Goal: Task Accomplishment & Management: Use online tool/utility

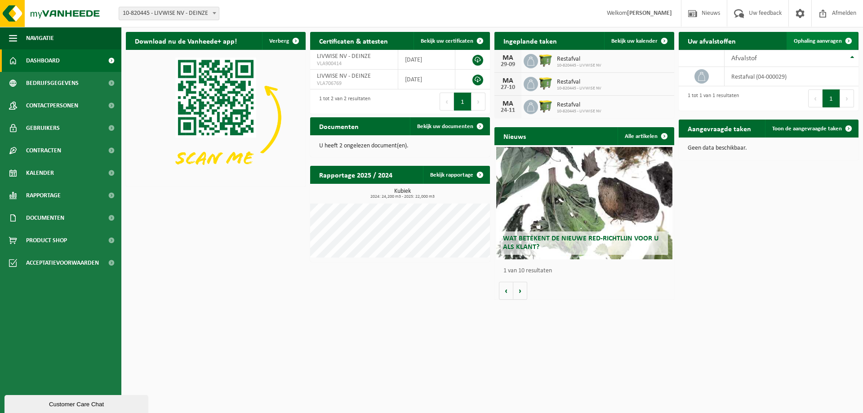
click at [808, 41] on span "Ophaling aanvragen" at bounding box center [818, 41] width 48 height 6
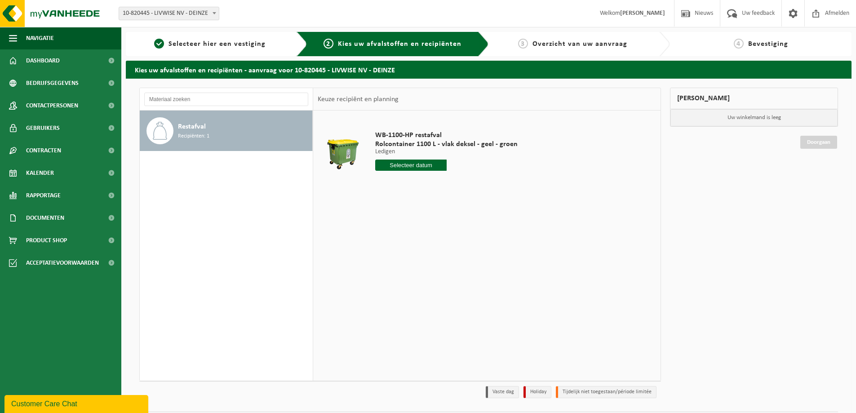
click at [410, 167] on input "text" at bounding box center [410, 165] width 71 height 11
click at [384, 246] on div "15" at bounding box center [384, 245] width 16 height 14
type input "Van 2025-09-15"
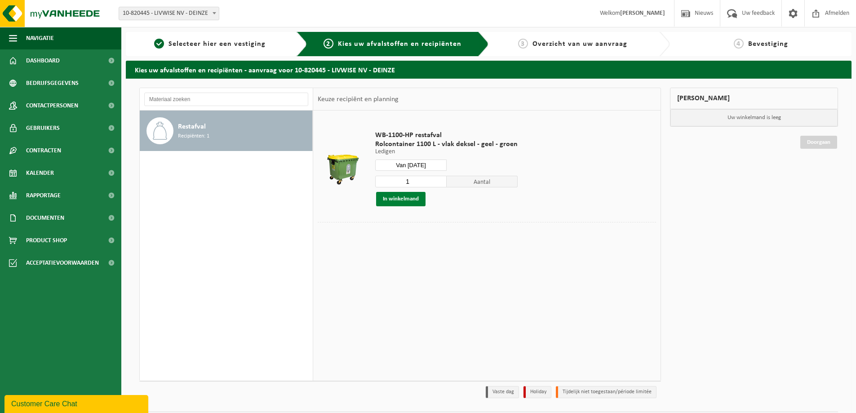
click at [399, 197] on button "In winkelmand" at bounding box center [400, 199] width 49 height 14
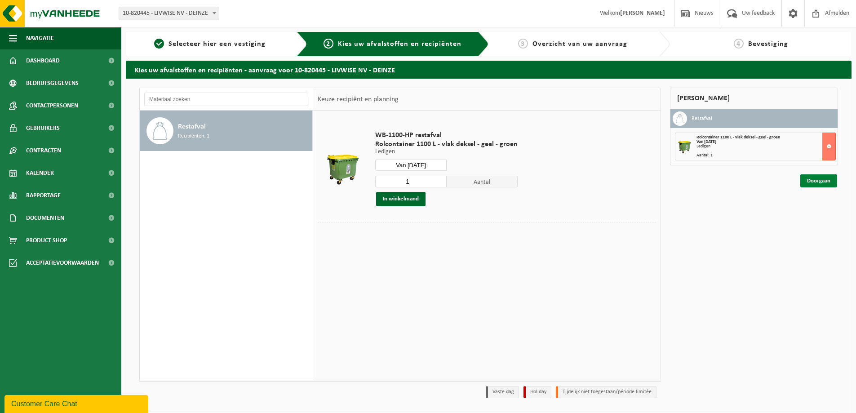
click at [812, 178] on link "Doorgaan" at bounding box center [818, 180] width 37 height 13
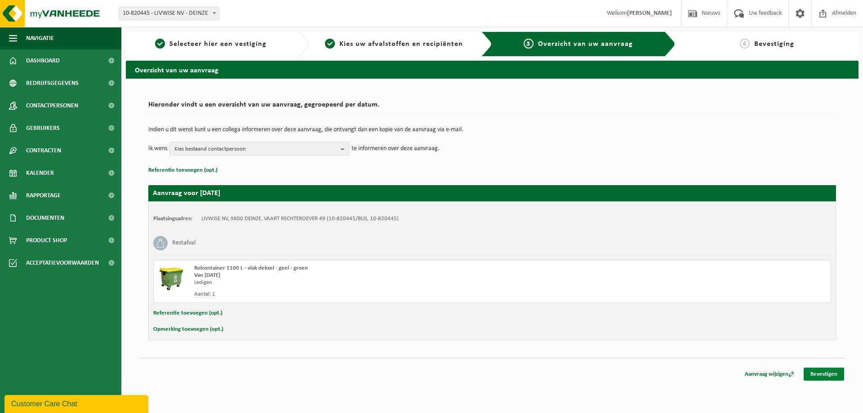
click at [827, 374] on link "Bevestigen" at bounding box center [824, 374] width 40 height 13
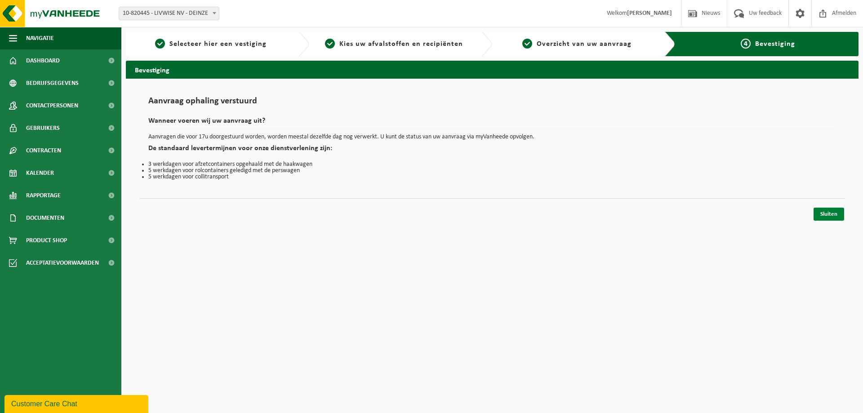
click at [826, 212] on link "Sluiten" at bounding box center [828, 214] width 31 height 13
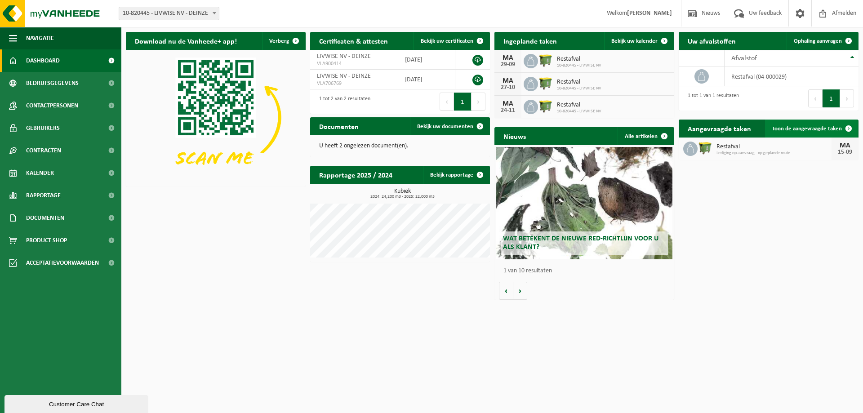
click at [801, 129] on span "Toon de aangevraagde taken" at bounding box center [807, 129] width 70 height 6
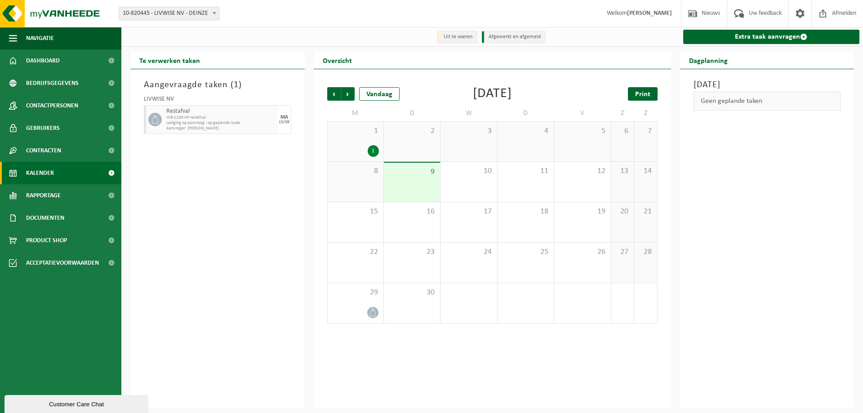
click at [640, 95] on span "Print" at bounding box center [642, 94] width 15 height 7
